Goal: Task Accomplishment & Management: Complete application form

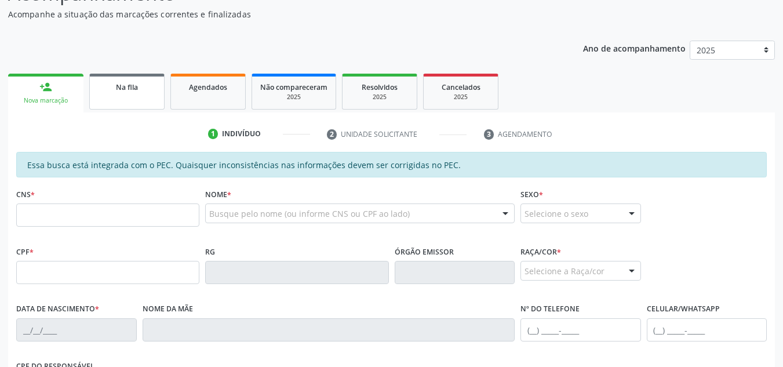
scroll to position [116, 0]
click at [152, 87] on div "Na fila" at bounding box center [127, 87] width 58 height 12
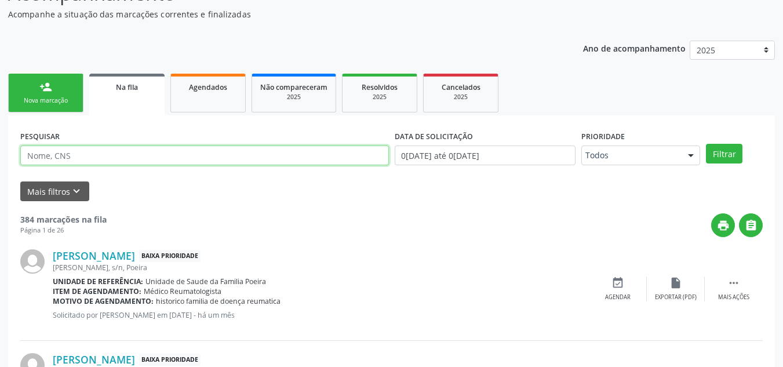
click at [119, 158] on input "text" at bounding box center [204, 156] width 369 height 20
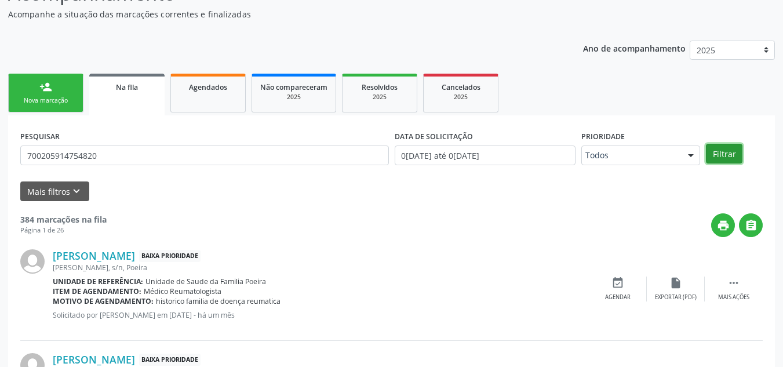
click at [732, 151] on button "Filtrar" at bounding box center [724, 154] width 37 height 20
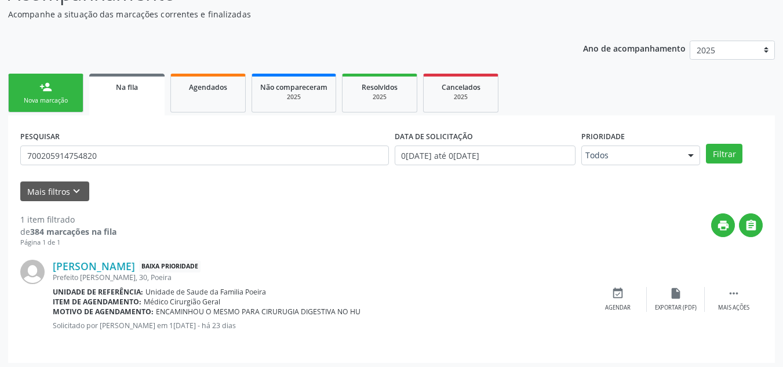
scroll to position [120, 0]
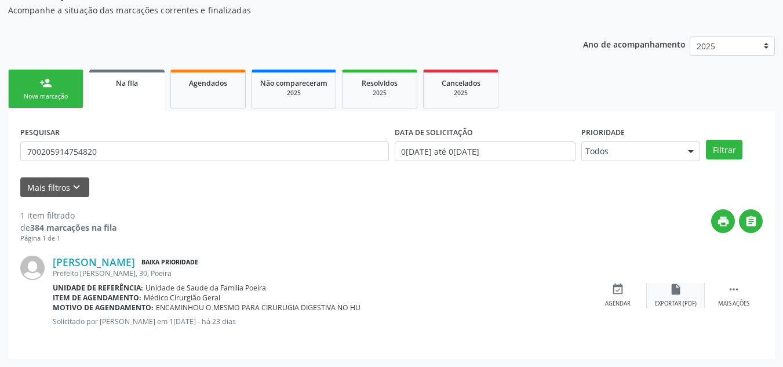
click at [671, 300] on div "Exportar (PDF)" at bounding box center [676, 304] width 42 height 8
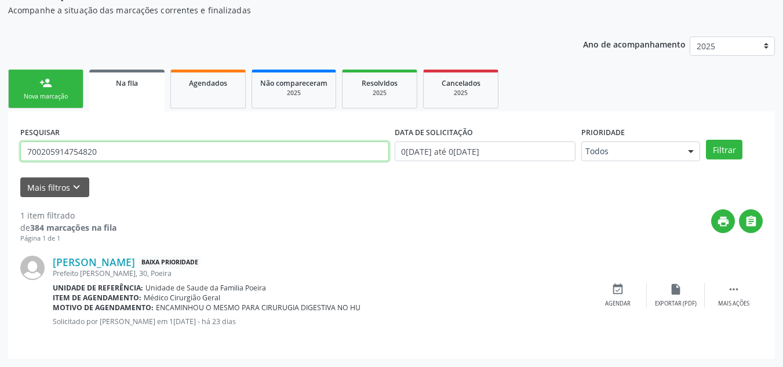
drag, startPoint x: 131, startPoint y: 151, endPoint x: 0, endPoint y: 150, distance: 131.0
click at [0, 150] on div "Acompanhamento Acompanhe a situação das marcações correntes e finalizadas Relat…" at bounding box center [391, 163] width 783 height 407
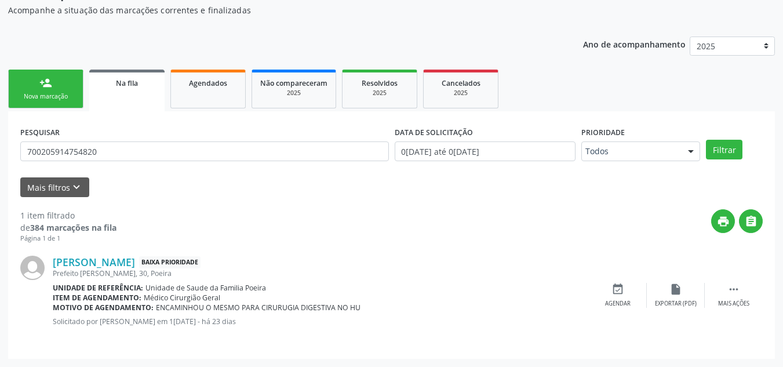
click at [0, 154] on div "Acompanhamento Acompanhe a situação das marcações correntes e finalizadas Relat…" at bounding box center [391, 163] width 783 height 407
click at [0, 155] on div "Acompanhamento Acompanhe a situação das marcações correntes e finalizadas Relat…" at bounding box center [391, 163] width 783 height 407
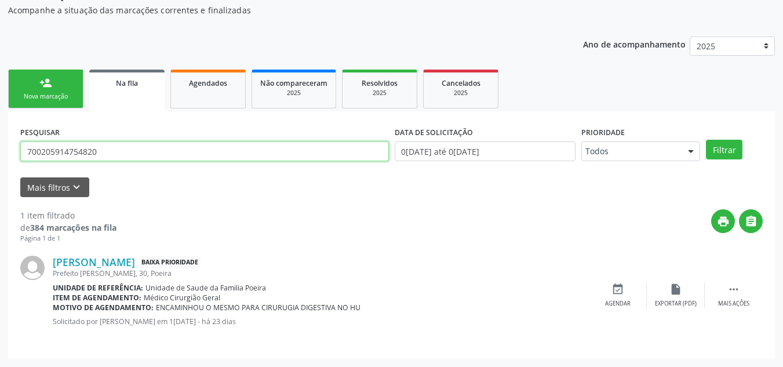
click at [105, 142] on input "700205914754820" at bounding box center [204, 151] width 369 height 20
type input "7"
paste input "700503963372354"
type input "700503963372354"
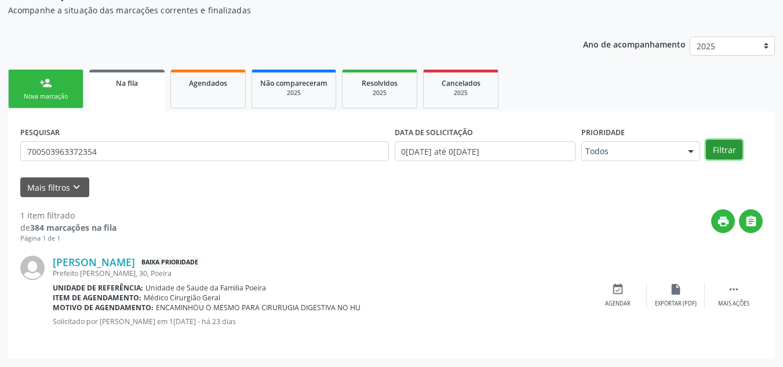
click at [729, 151] on button "Filtrar" at bounding box center [724, 150] width 37 height 20
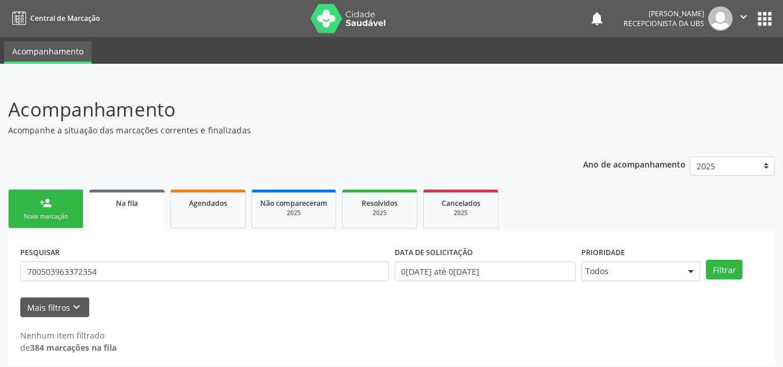
scroll to position [7, 0]
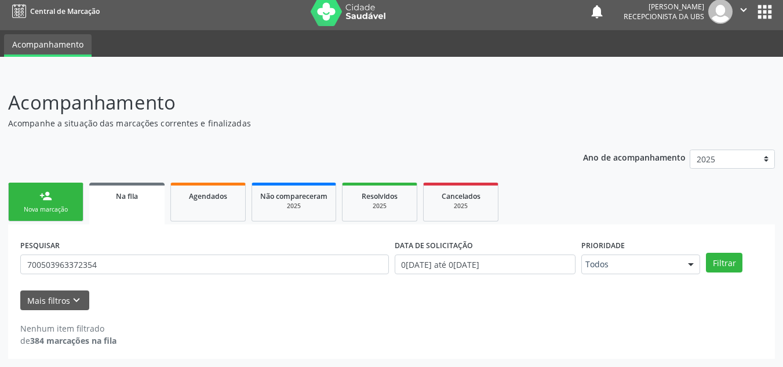
click at [63, 207] on div "Nova marcação" at bounding box center [46, 209] width 58 height 9
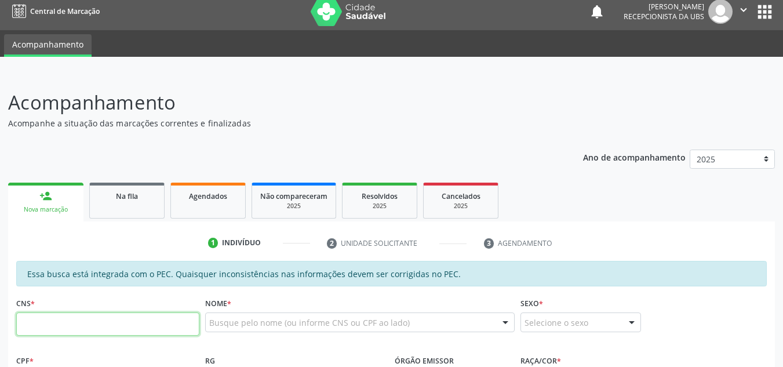
click at [80, 323] on input "text" at bounding box center [107, 323] width 183 height 23
paste input "700 5039 6337 2354"
type input "700 5039 6337 2354"
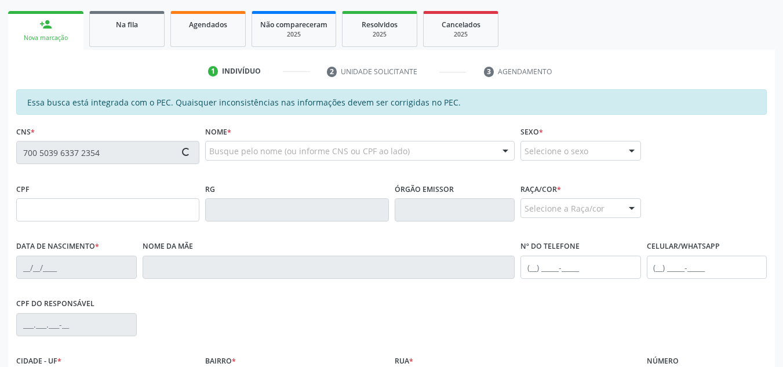
scroll to position [181, 0]
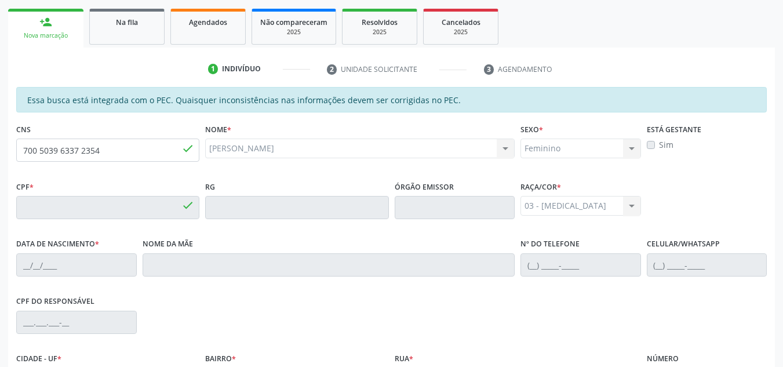
type input "091.471.352-39"
type input "31/03/2020"
type input "Vanusa Teles Uchoa"
type input "(82) 99424-9599"
type input "S/N"
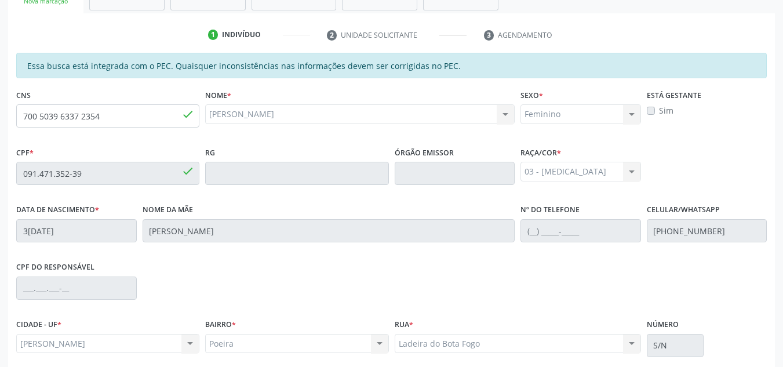
scroll to position [311, 0]
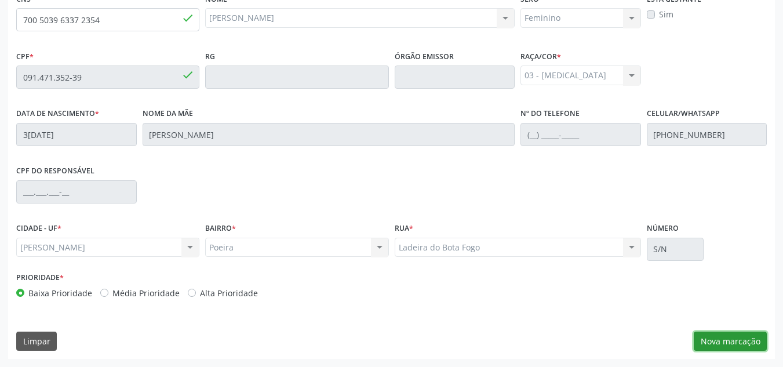
click at [720, 342] on button "Nova marcação" at bounding box center [730, 342] width 73 height 20
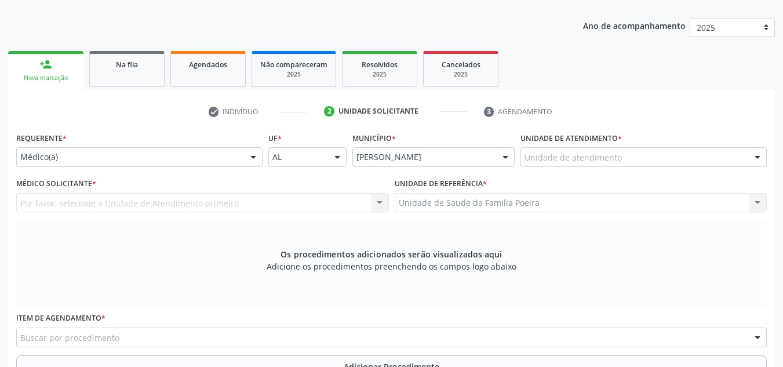
scroll to position [137, 0]
click at [718, 166] on div "Unidade de atendimento" at bounding box center [644, 158] width 246 height 20
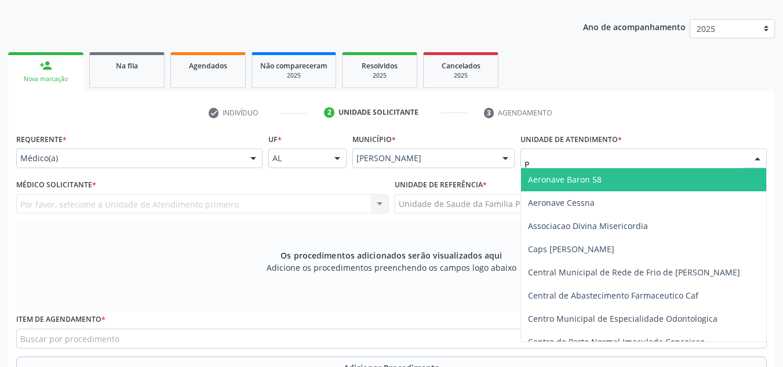
type input "PO"
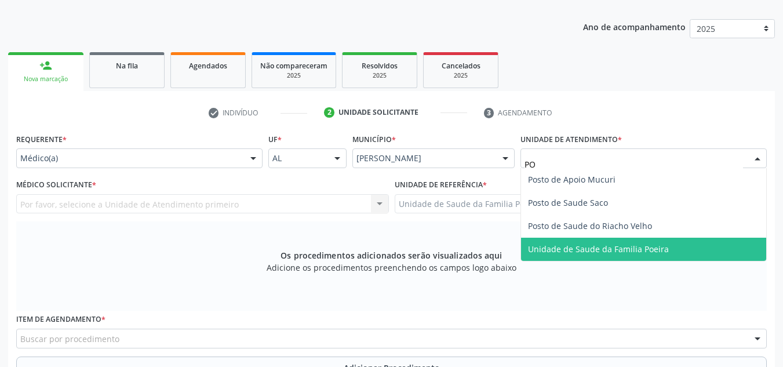
click at [676, 250] on span "Unidade de Saude da Familia Poeira" at bounding box center [643, 249] width 245 height 23
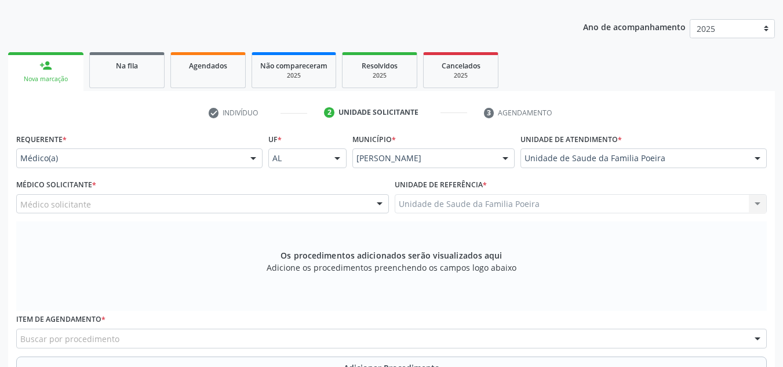
click at [224, 199] on div "Médico solicitante" at bounding box center [202, 204] width 373 height 20
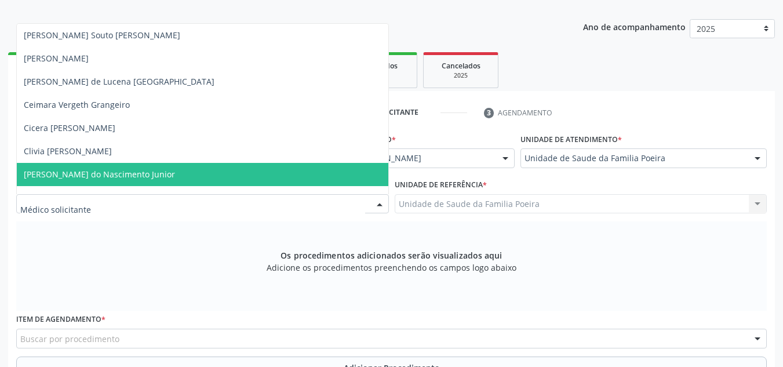
click at [164, 168] on span "Cosmo Faustino do Nascimento Junior" at bounding box center [203, 174] width 372 height 23
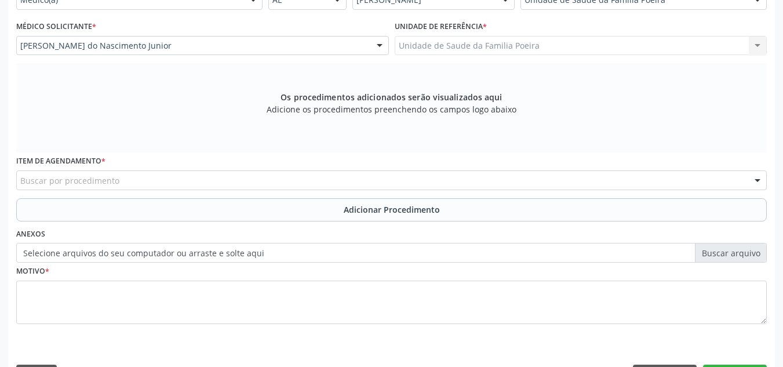
scroll to position [329, 0]
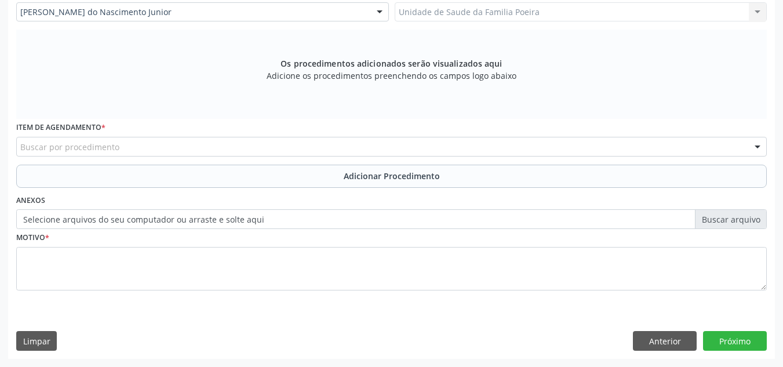
click at [156, 151] on div "Buscar por procedimento" at bounding box center [391, 147] width 751 height 20
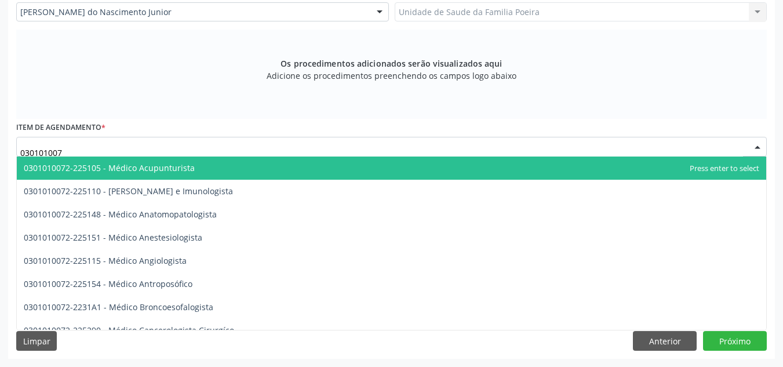
type input "0301010072"
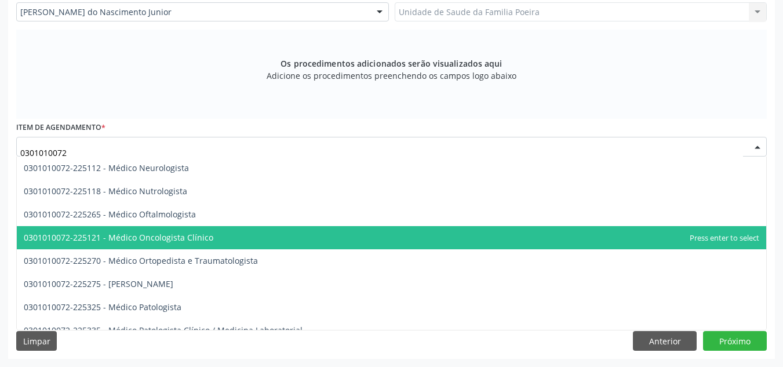
scroll to position [986, 0]
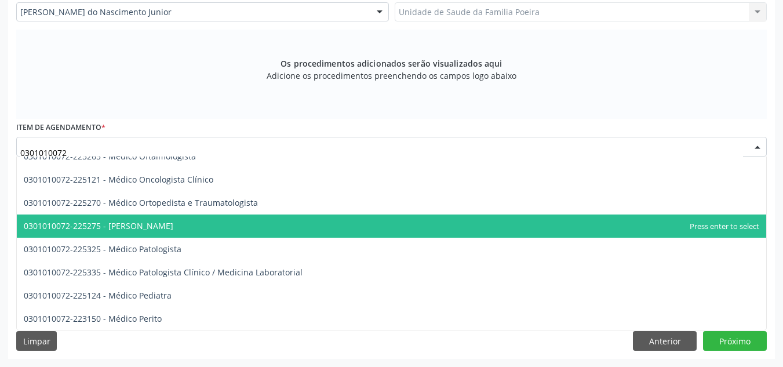
click at [173, 228] on span "0301010072-225275 - Médico Otorrinolaringologista" at bounding box center [99, 225] width 150 height 11
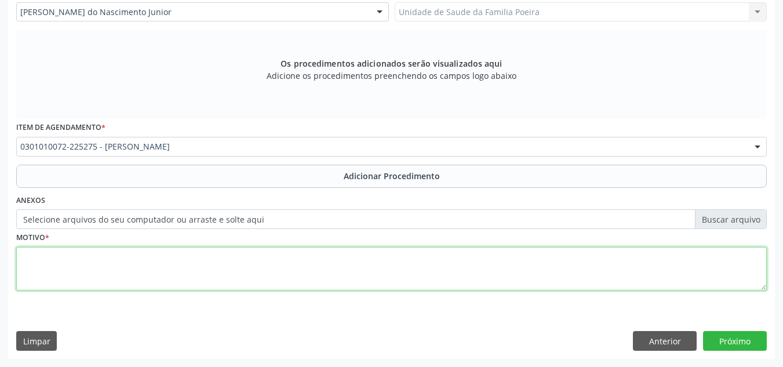
click at [174, 273] on textarea at bounding box center [391, 269] width 751 height 44
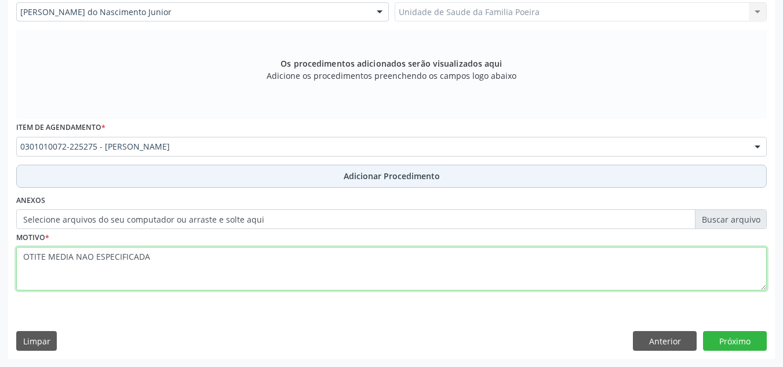
type textarea "OTITE MEDIA NAO ESPECIFICADA"
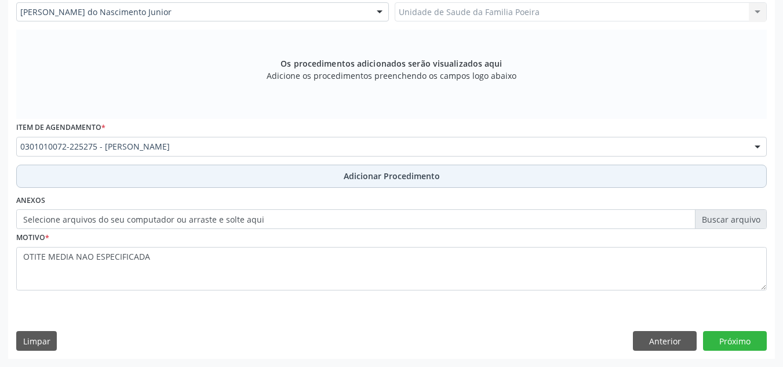
click at [358, 173] on span "Adicionar Procedimento" at bounding box center [392, 176] width 96 height 12
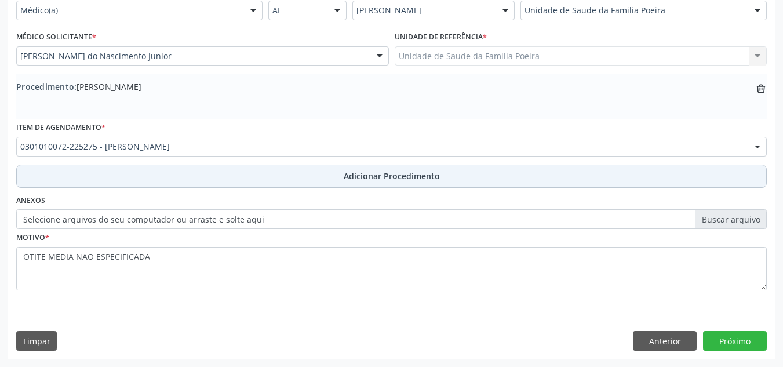
scroll to position [285, 0]
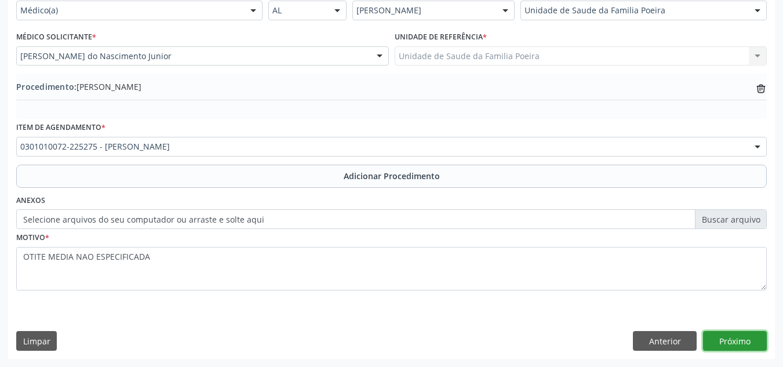
click at [739, 340] on button "Próximo" at bounding box center [735, 341] width 64 height 20
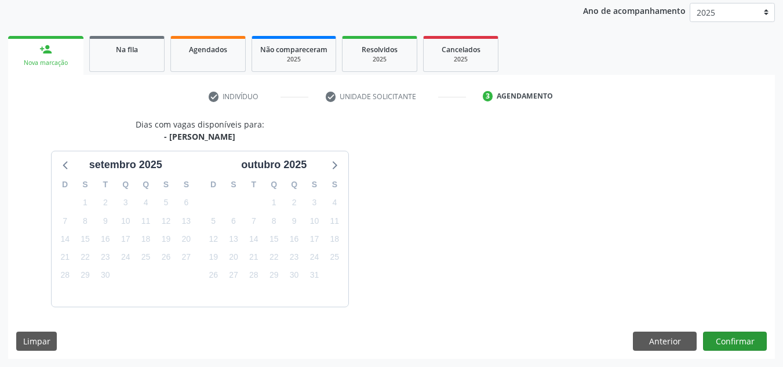
scroll to position [188, 0]
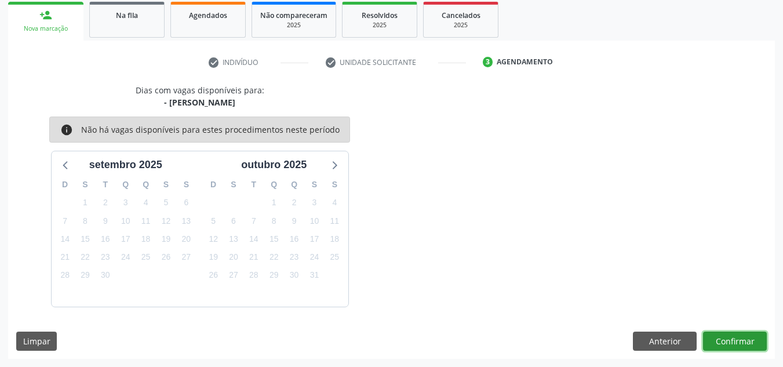
click at [750, 341] on button "Confirmar" at bounding box center [735, 342] width 64 height 20
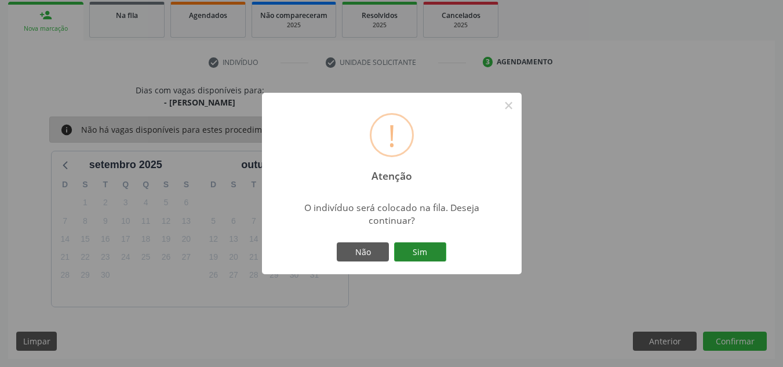
click at [417, 251] on button "Sim" at bounding box center [420, 252] width 52 height 20
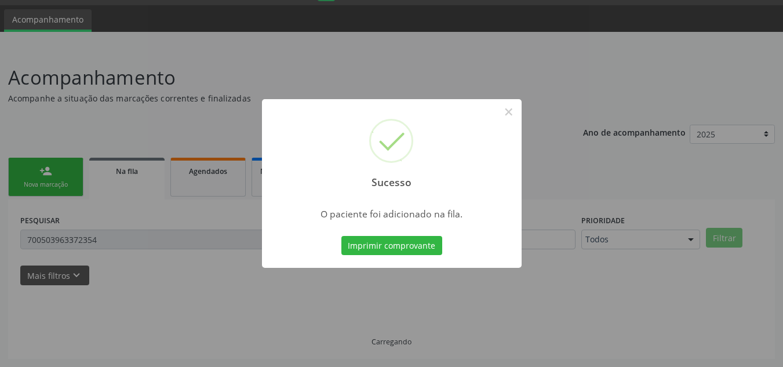
scroll to position [32, 0]
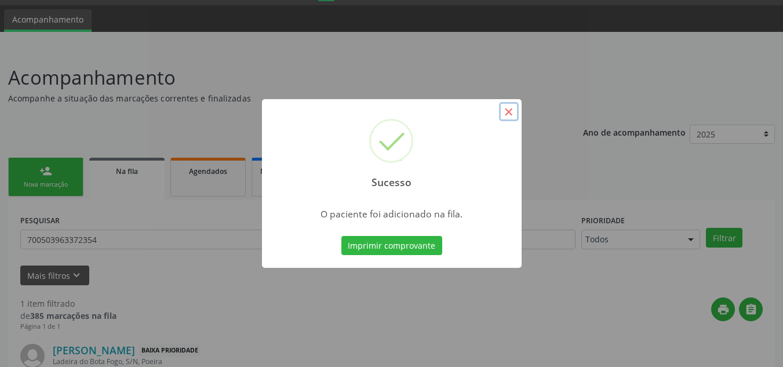
click at [504, 114] on button "×" at bounding box center [509, 112] width 20 height 20
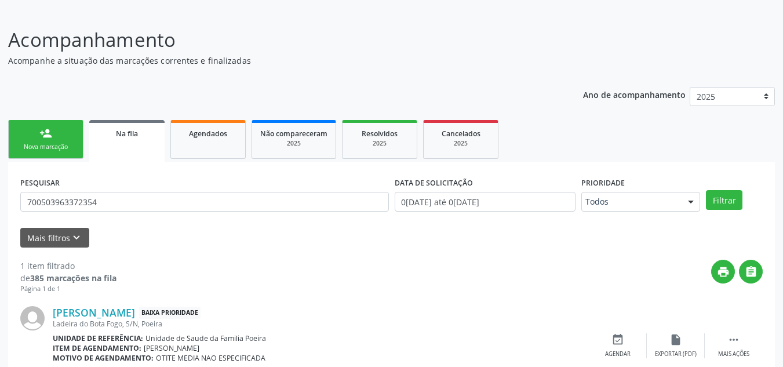
scroll to position [90, 0]
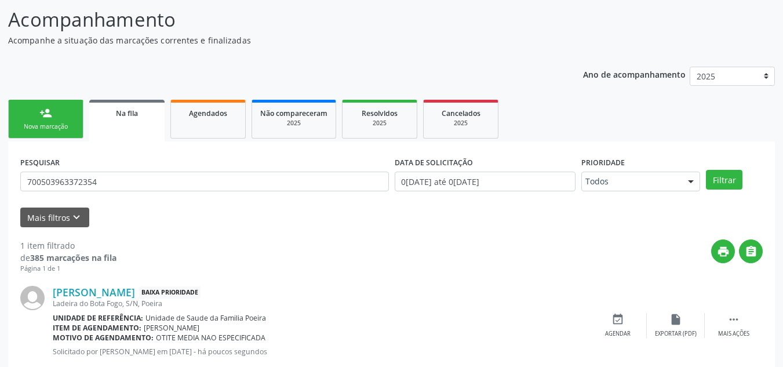
click at [57, 119] on link "person_add Nova marcação" at bounding box center [45, 119] width 75 height 39
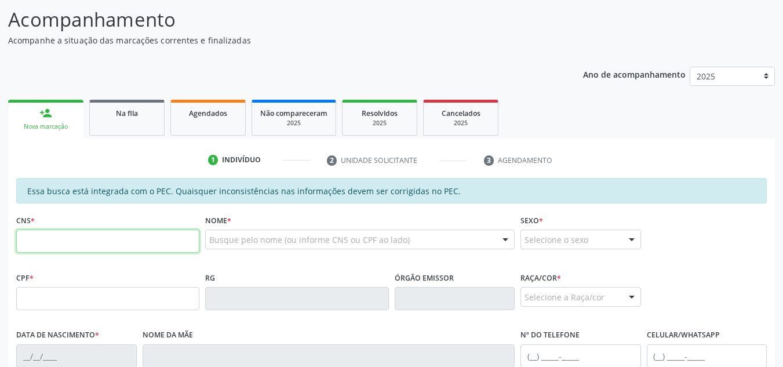
paste input "700 5039 6337 2354"
type input "700 5039 6337 2354"
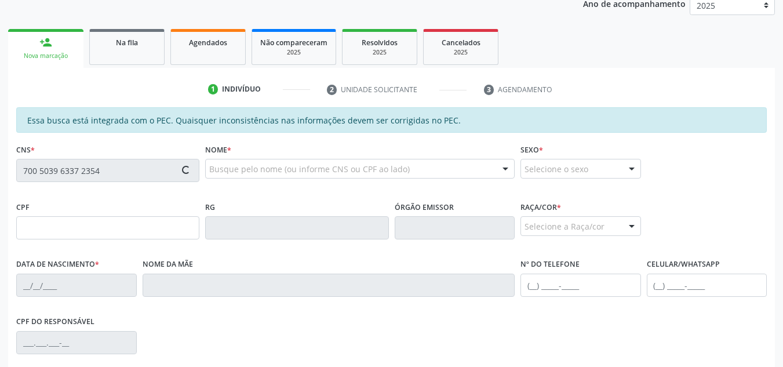
scroll to position [206, 0]
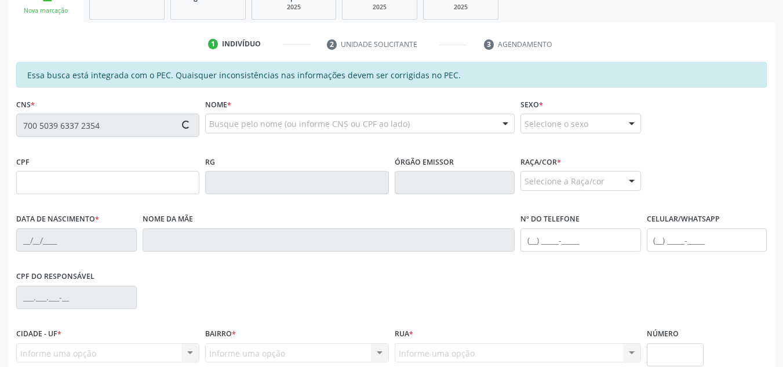
type input "091.471.352-39"
type input "31/03/2020"
type input "Vanusa Teles Uchoa"
type input "(82) 99424-9599"
type input "S/N"
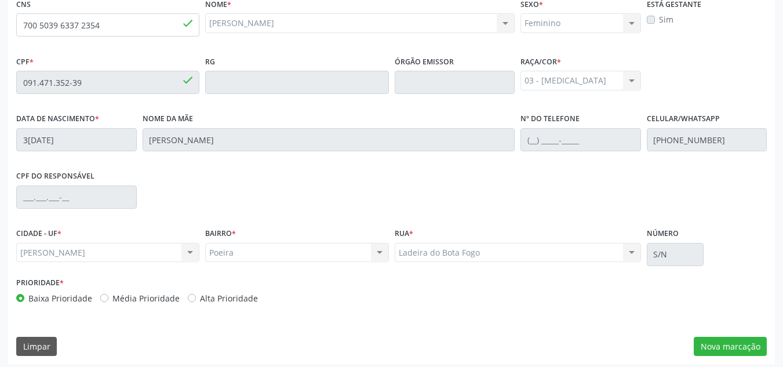
scroll to position [311, 0]
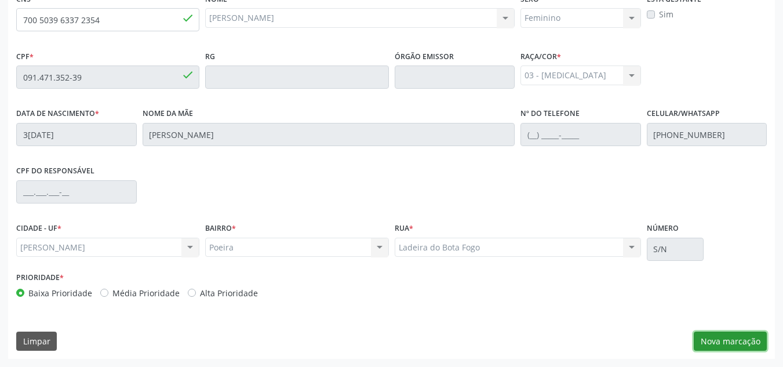
click at [717, 339] on button "Nova marcação" at bounding box center [730, 342] width 73 height 20
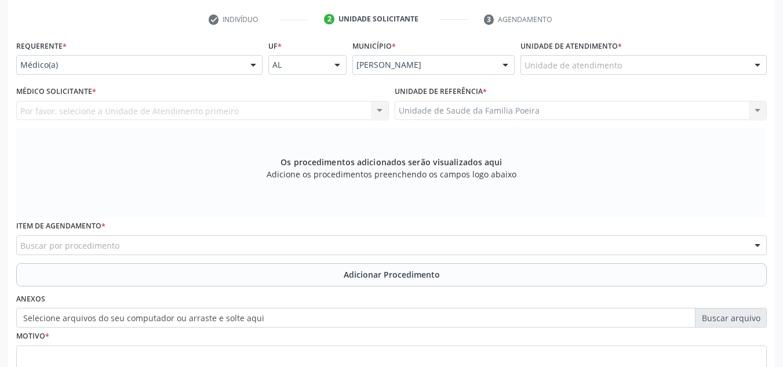
scroll to position [195, 0]
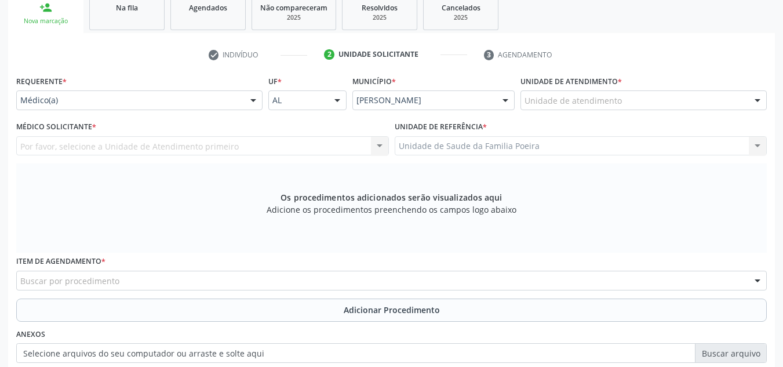
click at [711, 105] on div "Unidade de atendimento" at bounding box center [644, 100] width 246 height 20
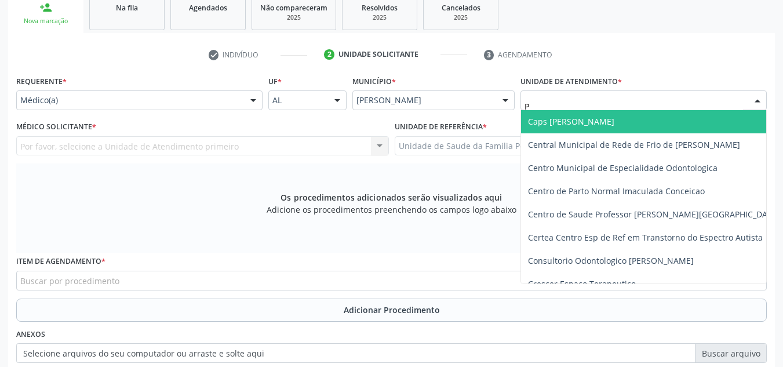
type input "PO"
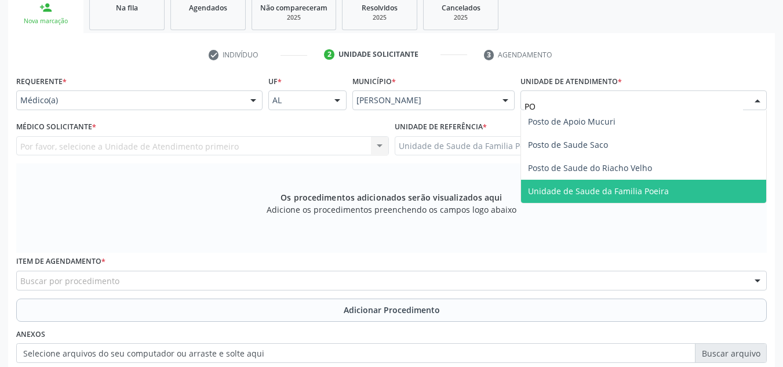
click at [639, 192] on span "Unidade de Saude da Familia Poeira" at bounding box center [598, 191] width 141 height 11
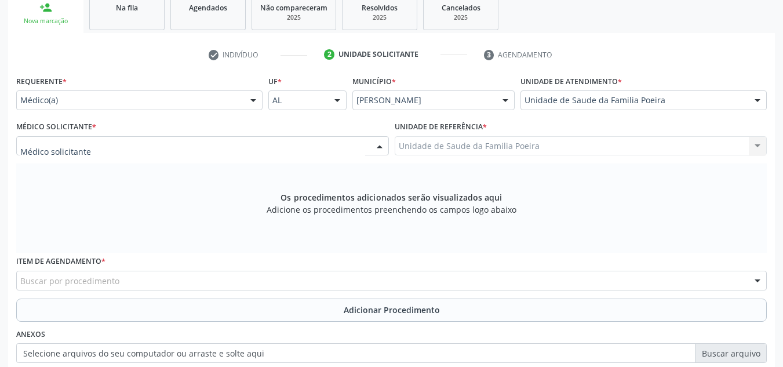
click at [108, 145] on div at bounding box center [202, 146] width 373 height 20
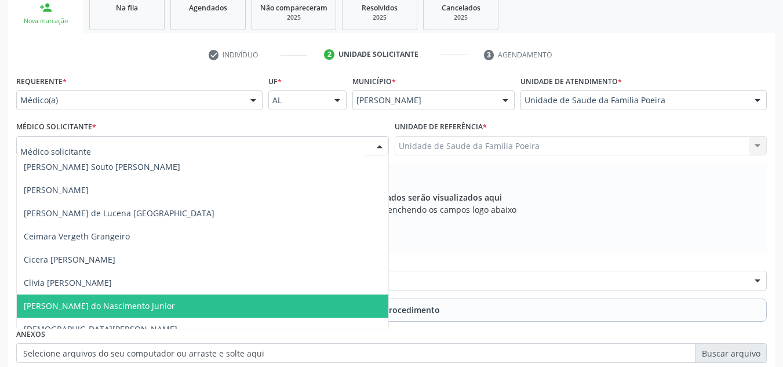
click at [97, 310] on span "Cosmo Faustino do Nascimento Junior" at bounding box center [99, 305] width 151 height 11
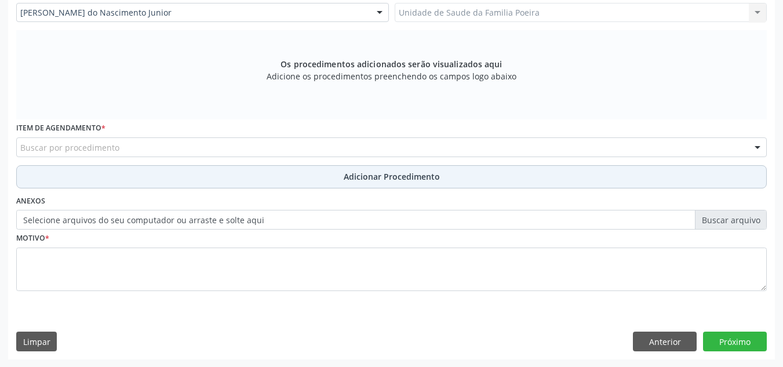
scroll to position [329, 0]
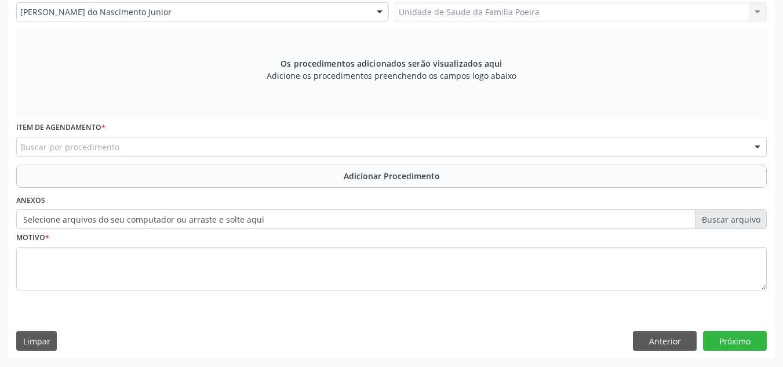
click at [169, 150] on div "Buscar por procedimento" at bounding box center [391, 147] width 751 height 20
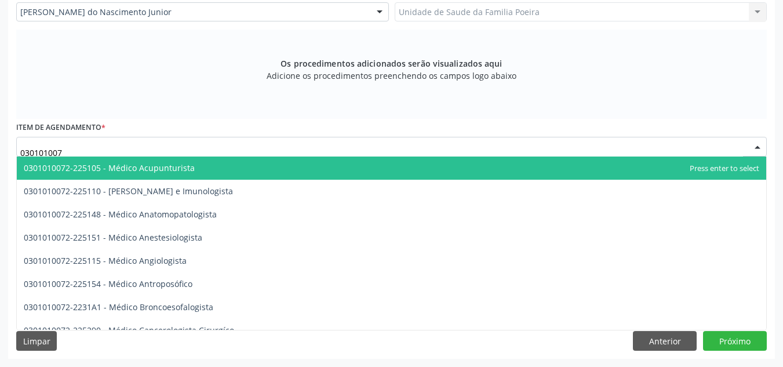
type input "0301010072"
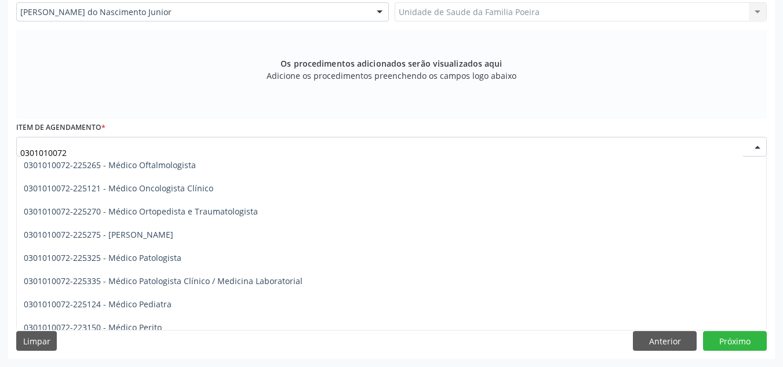
scroll to position [986, 0]
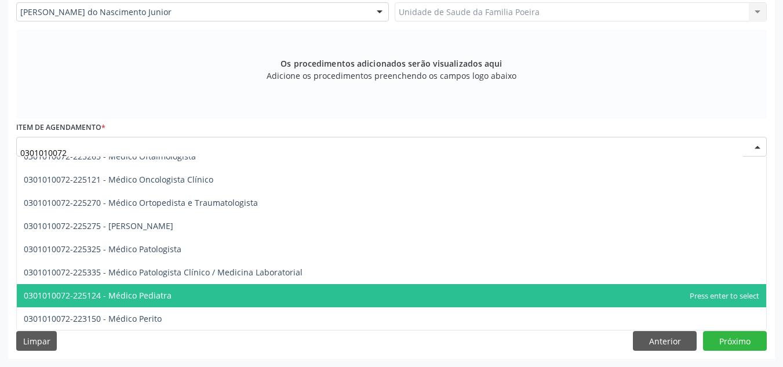
click at [154, 291] on span "0301010072-225124 - Médico Pediatra" at bounding box center [98, 295] width 148 height 11
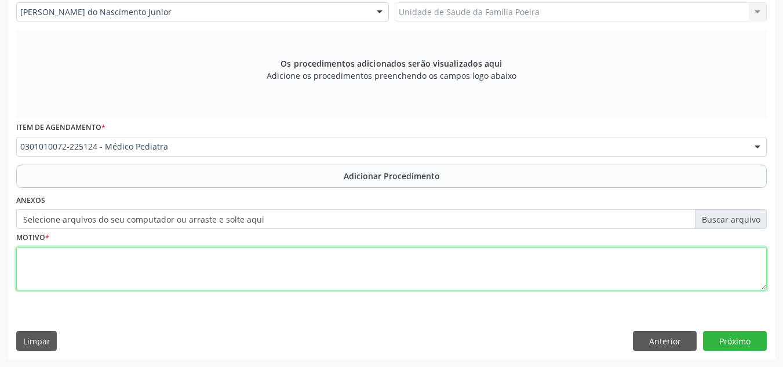
click at [160, 264] on textarea at bounding box center [391, 269] width 751 height 44
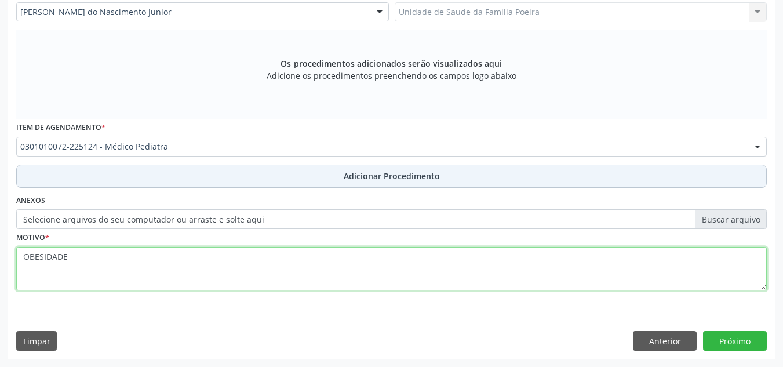
type textarea "OBESIDADE"
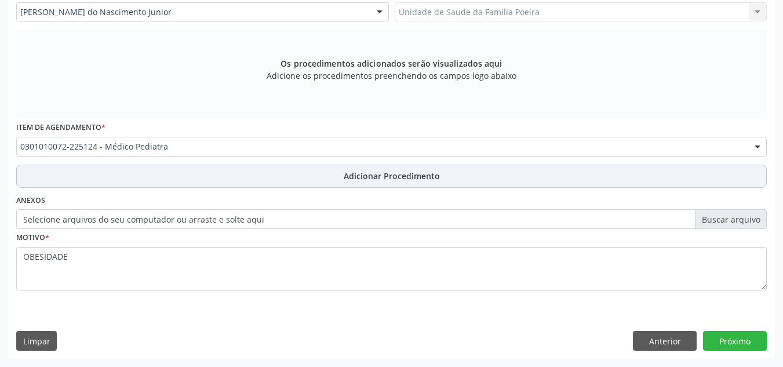
click at [311, 173] on button "Adicionar Procedimento" at bounding box center [391, 176] width 751 height 23
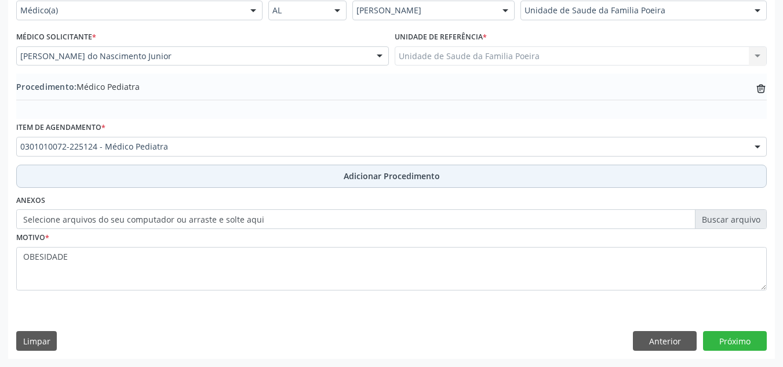
scroll to position [285, 0]
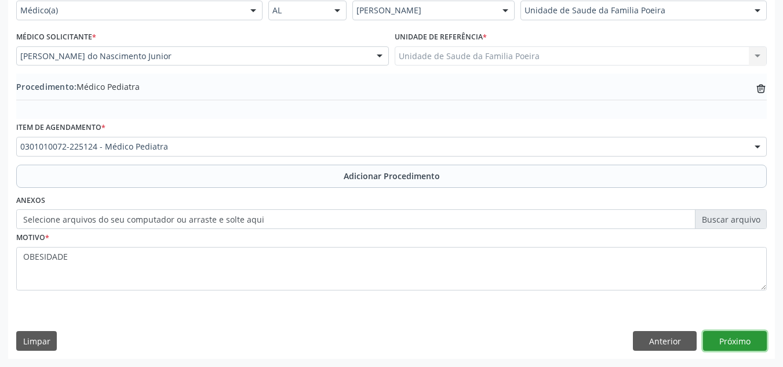
click at [720, 344] on button "Próximo" at bounding box center [735, 341] width 64 height 20
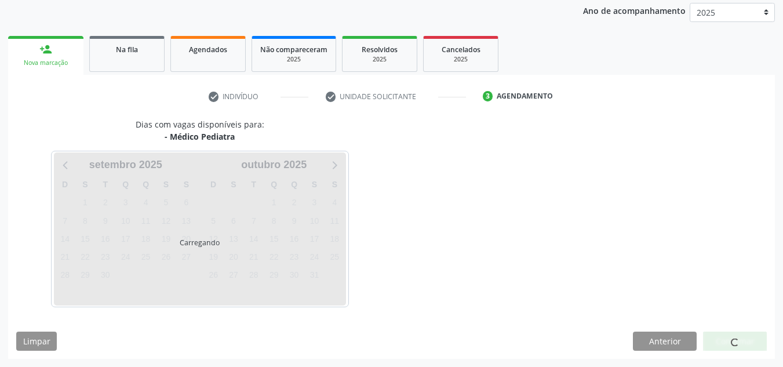
scroll to position [188, 0]
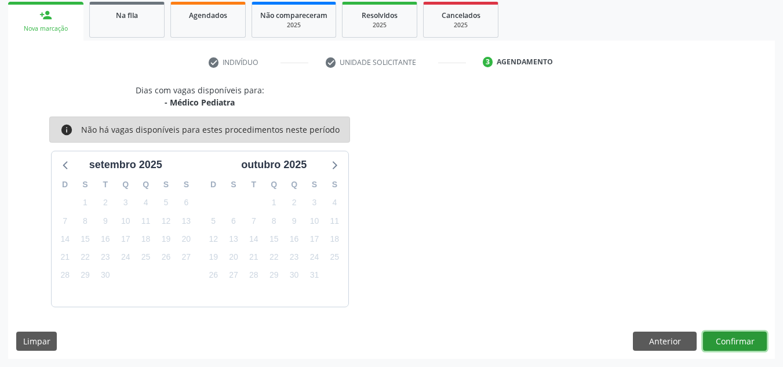
click at [725, 332] on button "Confirmar" at bounding box center [735, 342] width 64 height 20
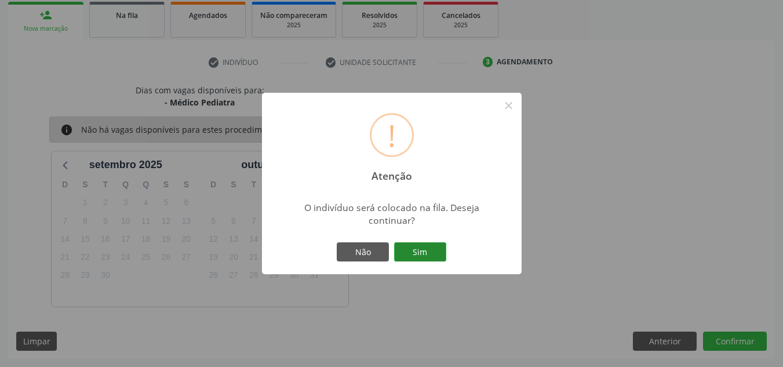
click at [419, 249] on button "Sim" at bounding box center [420, 252] width 52 height 20
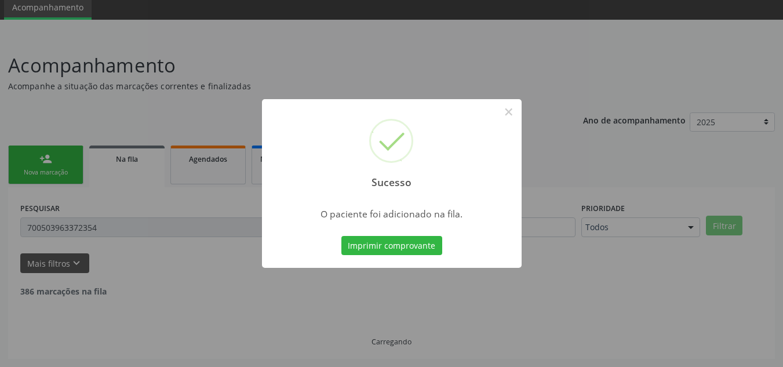
scroll to position [32, 0]
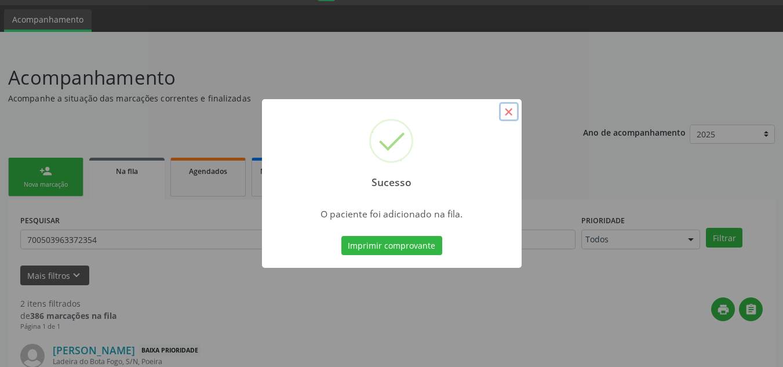
click at [512, 111] on button "×" at bounding box center [509, 112] width 20 height 20
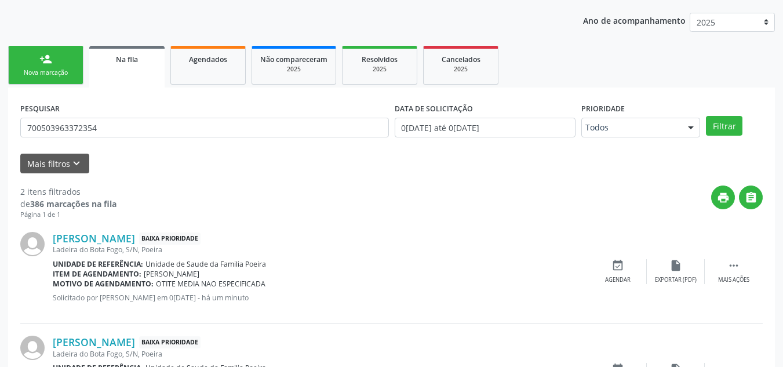
scroll to position [148, 0]
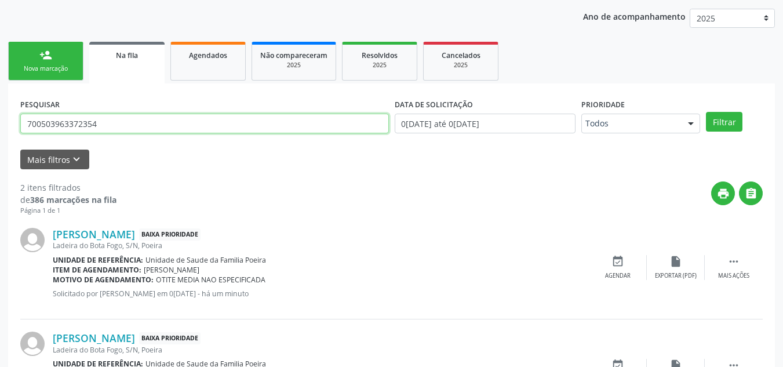
click at [142, 126] on input "700503963372354" at bounding box center [204, 124] width 369 height 20
type input "7"
type input "708208140796849"
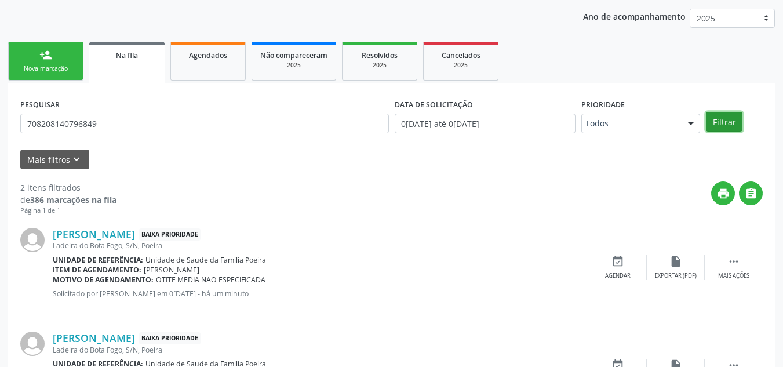
click at [727, 125] on button "Filtrar" at bounding box center [724, 122] width 37 height 20
click at [727, 28] on select "2025" at bounding box center [732, 19] width 85 height 20
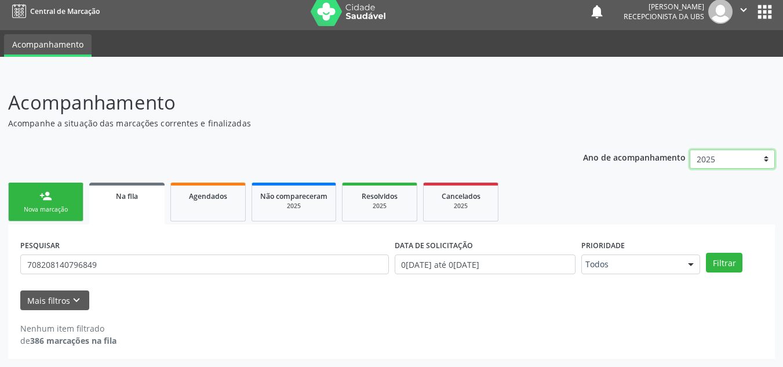
scroll to position [7, 0]
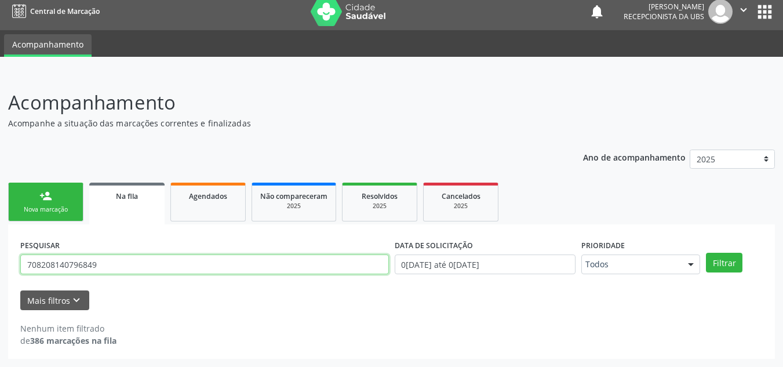
drag, startPoint x: 104, startPoint y: 266, endPoint x: 30, endPoint y: 260, distance: 73.8
click at [32, 260] on input "708208140796849" at bounding box center [204, 264] width 369 height 20
click at [24, 261] on input "708208140796849" at bounding box center [204, 264] width 369 height 20
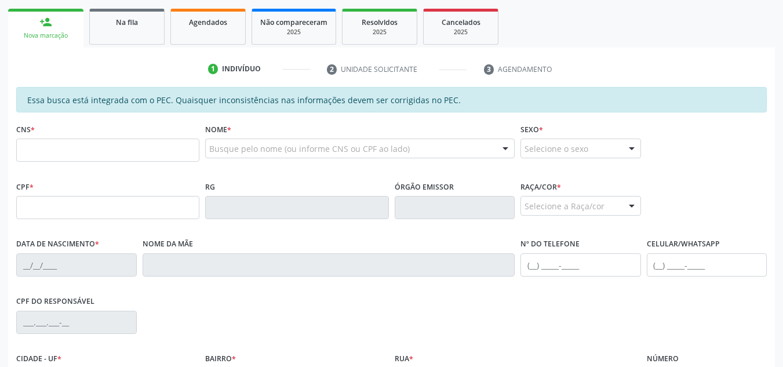
scroll to position [181, 0]
click at [114, 21] on div "Na fila" at bounding box center [127, 22] width 58 height 12
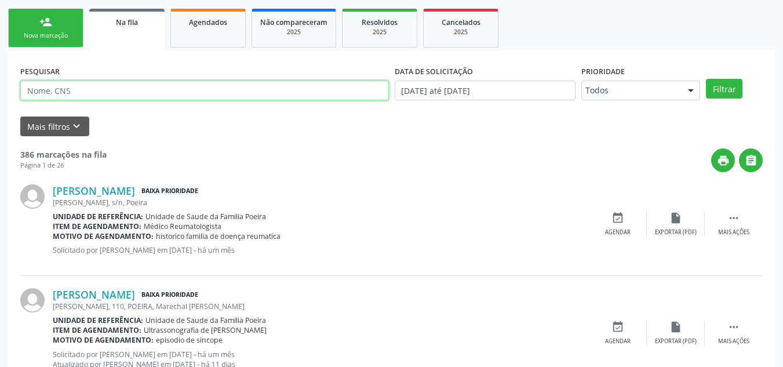
click at [91, 96] on input "text" at bounding box center [204, 91] width 369 height 20
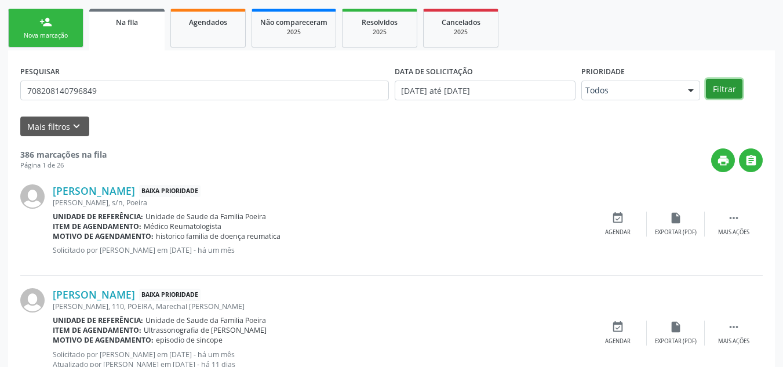
click at [735, 86] on button "Filtrar" at bounding box center [724, 89] width 37 height 20
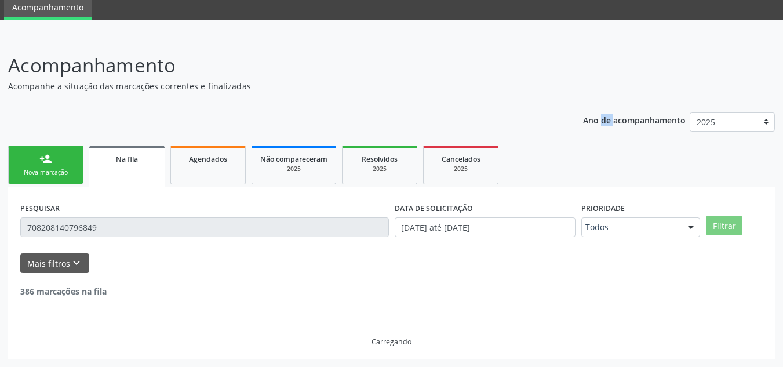
scroll to position [7, 0]
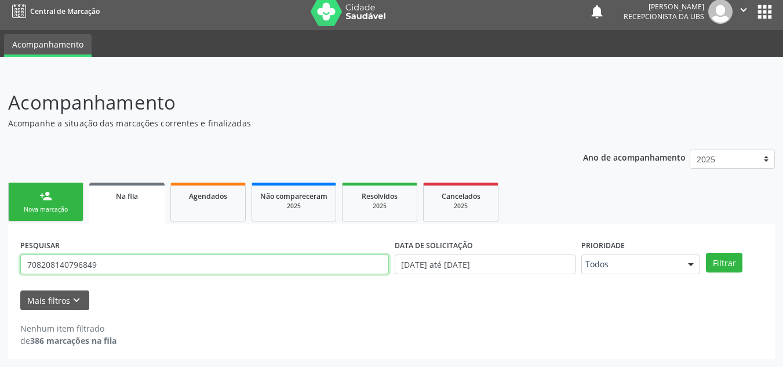
click at [168, 263] on input "708208140796849" at bounding box center [204, 264] width 369 height 20
type input "7"
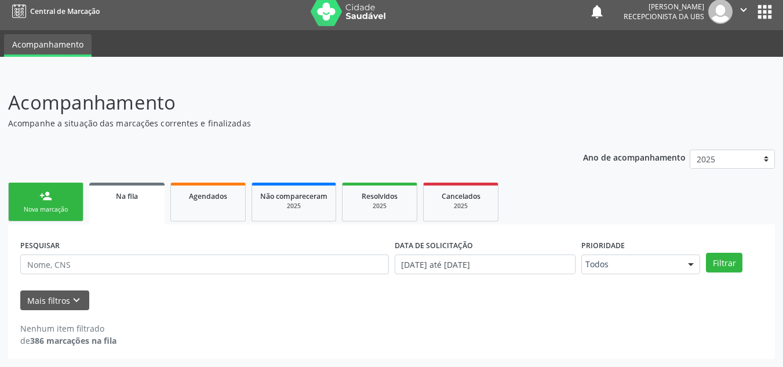
click at [126, 201] on div "Na fila" at bounding box center [126, 196] width 59 height 12
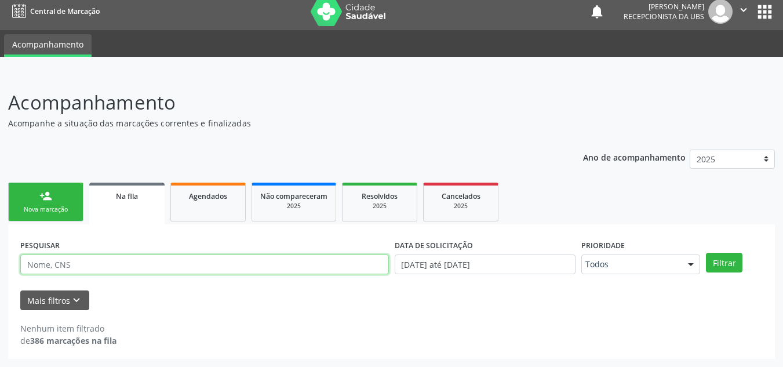
click at [118, 260] on input "text" at bounding box center [204, 264] width 369 height 20
type input "704809027175748"
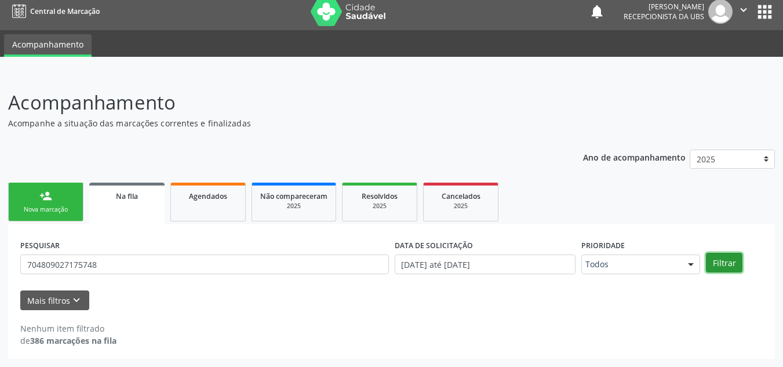
click at [719, 253] on button "Filtrar" at bounding box center [724, 263] width 37 height 20
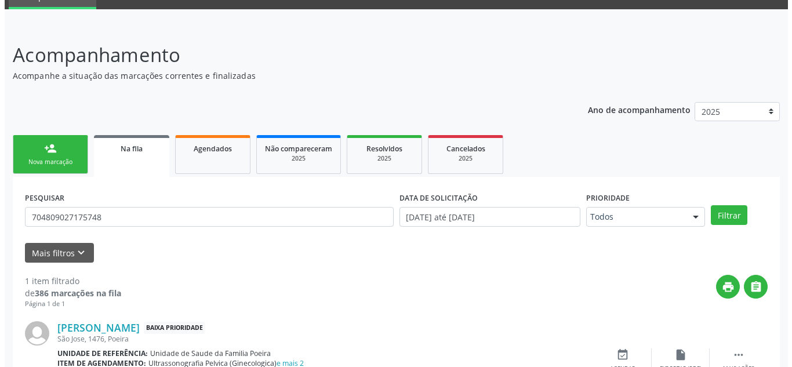
scroll to position [120, 0]
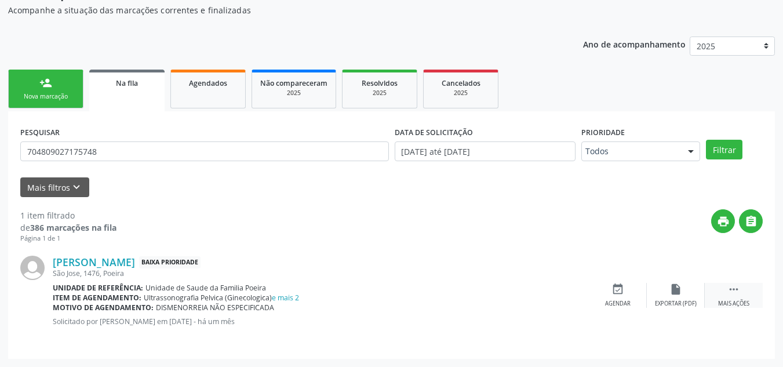
click at [728, 291] on icon "" at bounding box center [734, 289] width 13 height 13
click at [609, 299] on div "cancel Cancelar" at bounding box center [618, 295] width 58 height 25
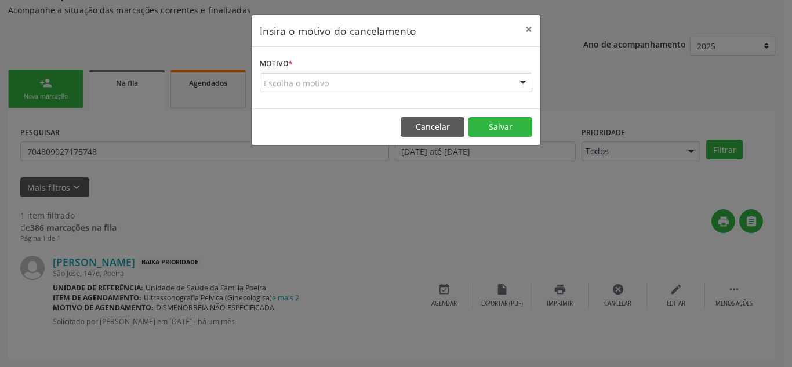
click at [395, 88] on div "Escolha o motivo" at bounding box center [396, 83] width 272 height 20
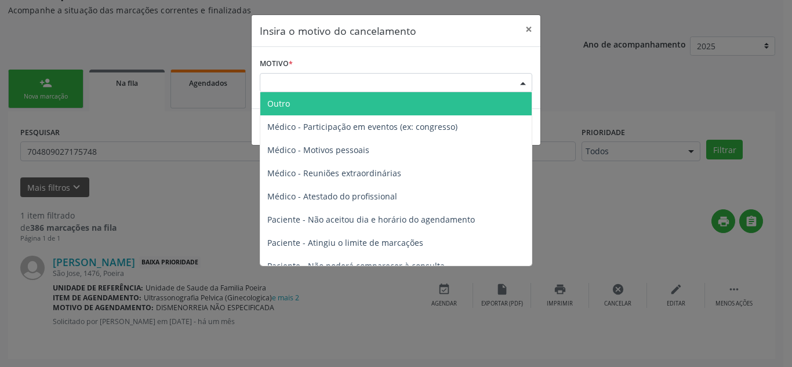
click at [378, 104] on span "Outro" at bounding box center [395, 103] width 271 height 23
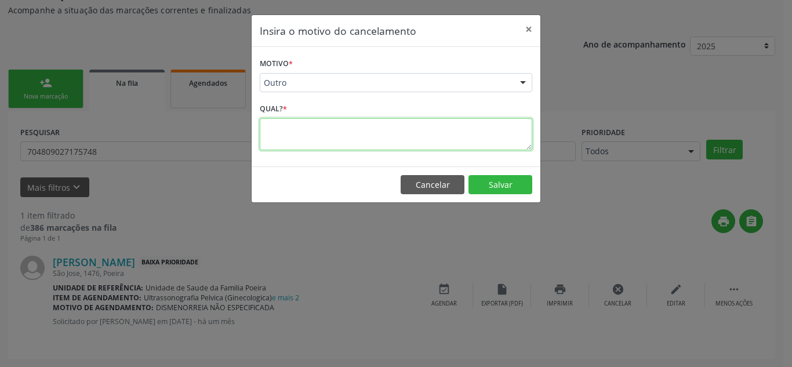
click at [340, 140] on textarea at bounding box center [396, 134] width 272 height 32
type textarea "PACIENTE REALIZOU O MESMO PARTICULAR"
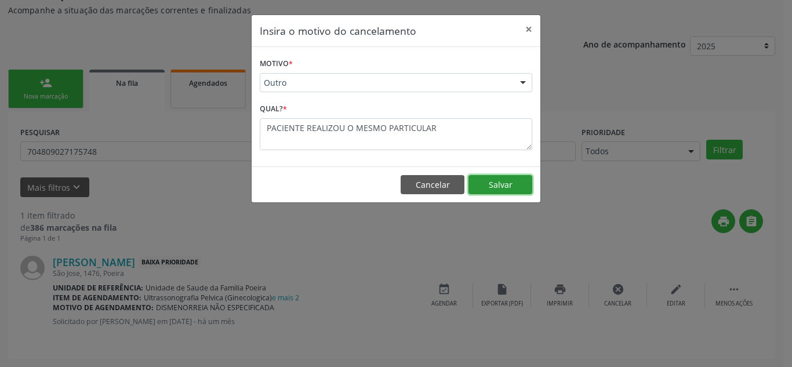
click at [493, 179] on button "Salvar" at bounding box center [500, 185] width 64 height 20
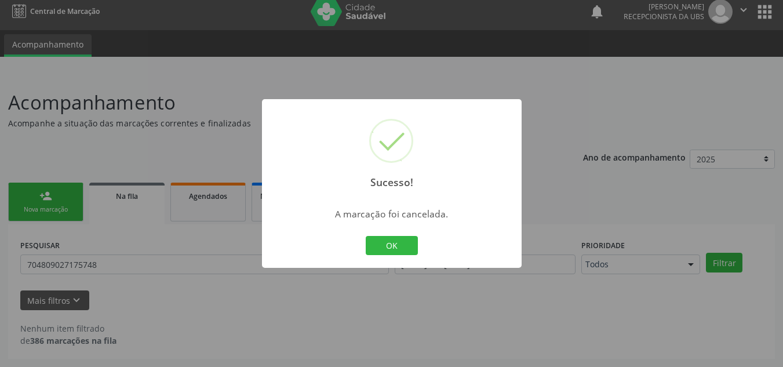
scroll to position [7, 0]
click at [403, 244] on button "OK" at bounding box center [392, 246] width 52 height 20
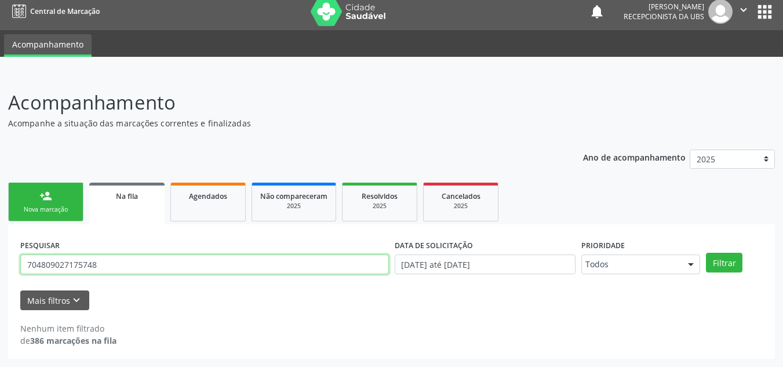
drag, startPoint x: 118, startPoint y: 256, endPoint x: 17, endPoint y: 259, distance: 100.3
click at [17, 259] on div "PESQUISAR 704809027175748" at bounding box center [204, 259] width 374 height 45
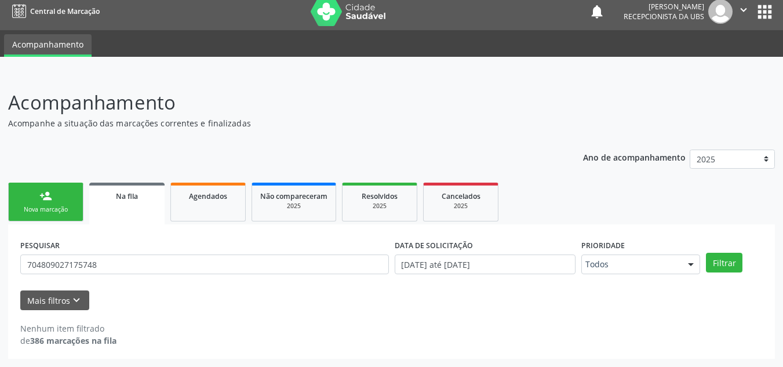
click at [17, 259] on div "PESQUISAR 704809027175748" at bounding box center [204, 259] width 374 height 45
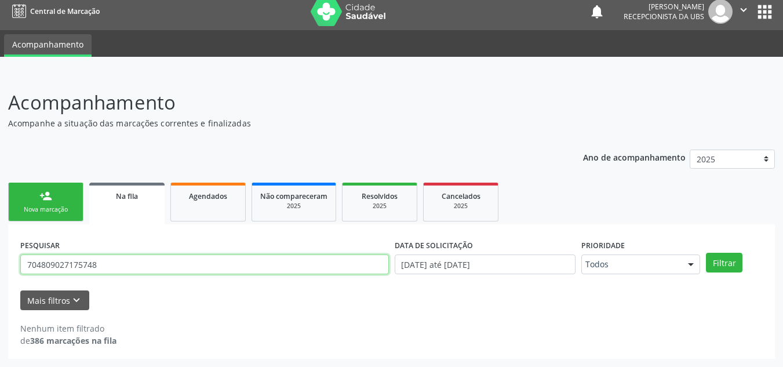
drag, startPoint x: 100, startPoint y: 268, endPoint x: 25, endPoint y: 263, distance: 75.5
click at [25, 263] on input "704809027175748" at bounding box center [204, 264] width 369 height 20
drag, startPoint x: 106, startPoint y: 266, endPoint x: 37, endPoint y: 264, distance: 68.4
click at [37, 264] on input "704809027175748" at bounding box center [204, 264] width 369 height 20
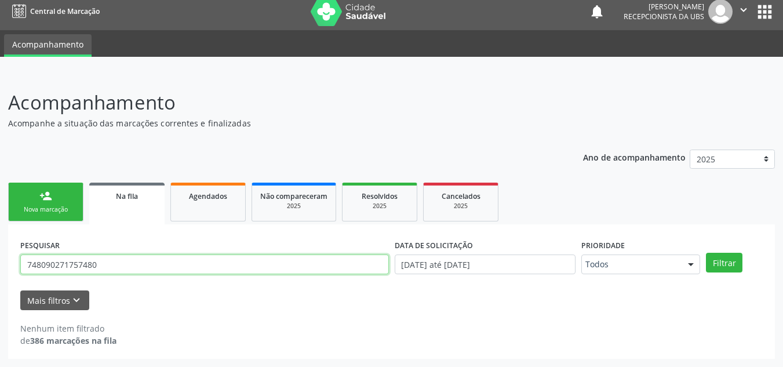
click at [29, 263] on input "748090271757480" at bounding box center [204, 264] width 369 height 20
click at [31, 261] on input "748090271757480" at bounding box center [204, 264] width 369 height 20
type input "898006252673783"
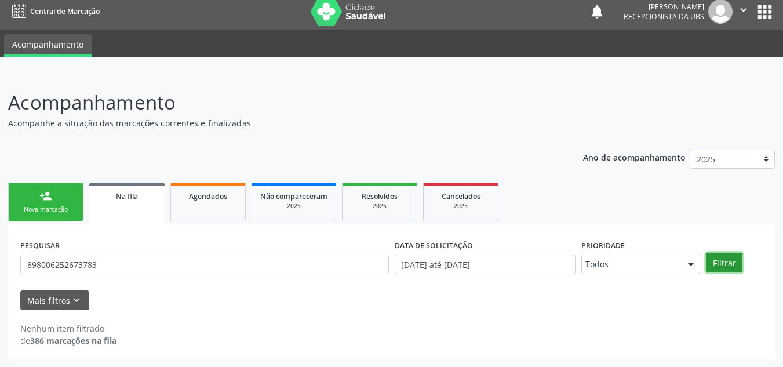
click at [720, 260] on button "Filtrar" at bounding box center [724, 263] width 37 height 20
click at [740, 13] on icon "" at bounding box center [743, 9] width 13 height 13
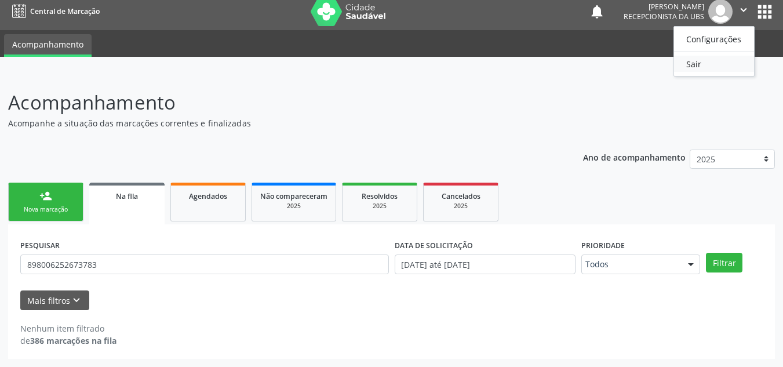
click at [702, 60] on link "Sair" at bounding box center [714, 64] width 80 height 16
